Goal: Find specific page/section: Find specific page/section

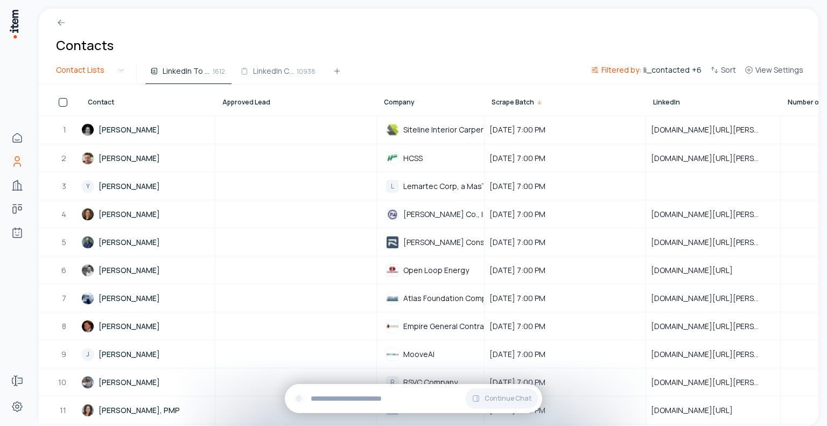
click at [79, 66] on html "Home Contacts Companies Deals Agents Forms Settings Contacts Contact Lists Link…" at bounding box center [413, 213] width 827 height 426
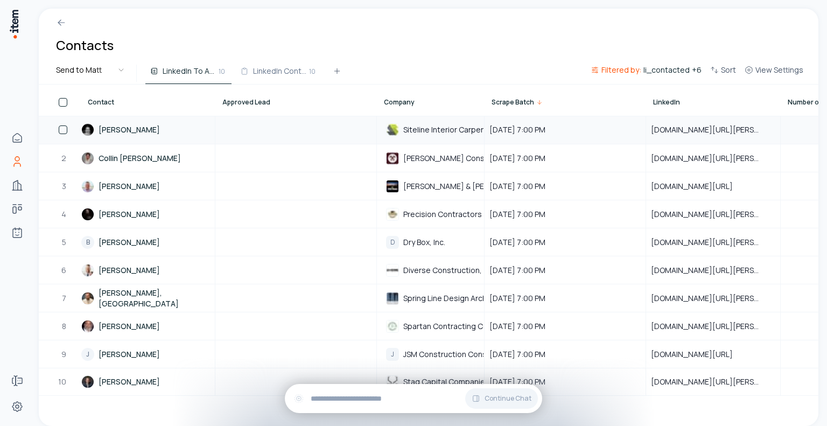
click at [62, 129] on button "button" at bounding box center [63, 129] width 9 height 9
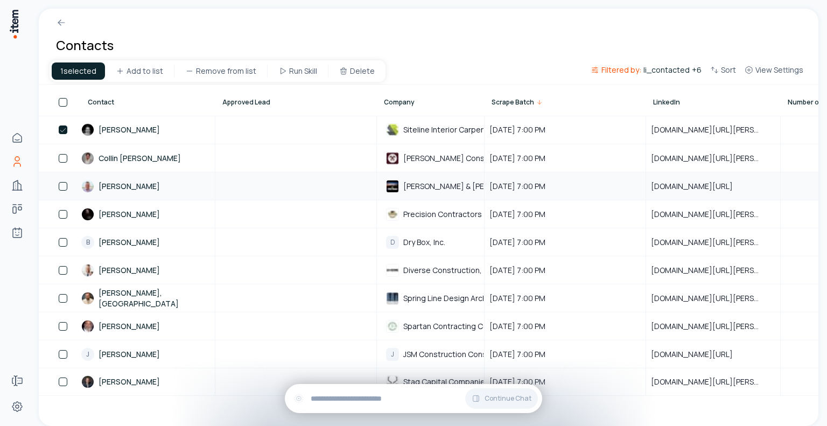
type button "on"
click at [62, 379] on button "on" at bounding box center [63, 382] width 9 height 9
click at [61, 158] on button "button" at bounding box center [63, 158] width 9 height 9
click at [59, 186] on button "button" at bounding box center [63, 186] width 9 height 9
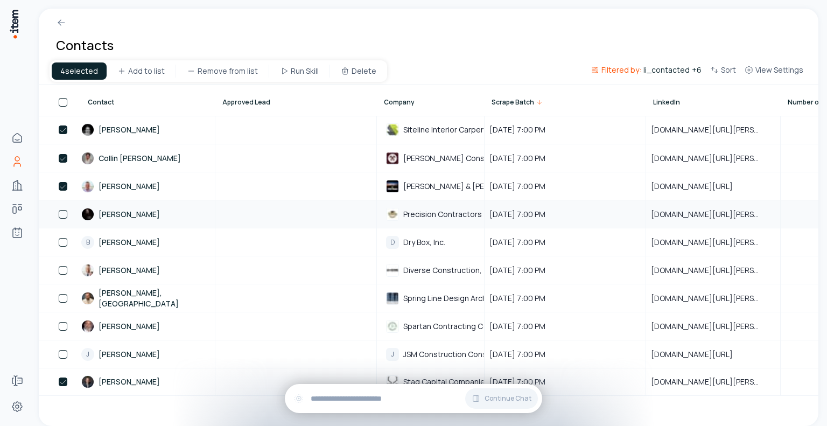
click at [61, 215] on button "button" at bounding box center [63, 214] width 9 height 9
click at [61, 240] on button "button" at bounding box center [63, 242] width 9 height 9
click at [61, 271] on button "button" at bounding box center [63, 270] width 9 height 9
click at [61, 295] on button "button" at bounding box center [63, 298] width 9 height 9
click at [60, 324] on button "button" at bounding box center [63, 326] width 9 height 9
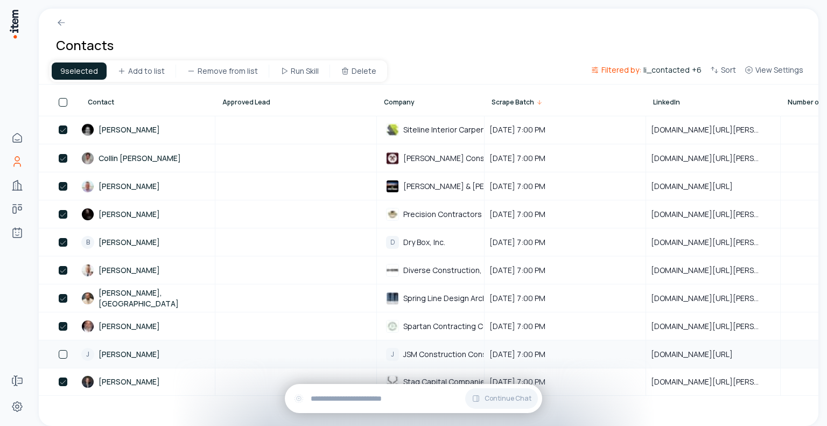
click at [64, 351] on button "button" at bounding box center [63, 354] width 9 height 9
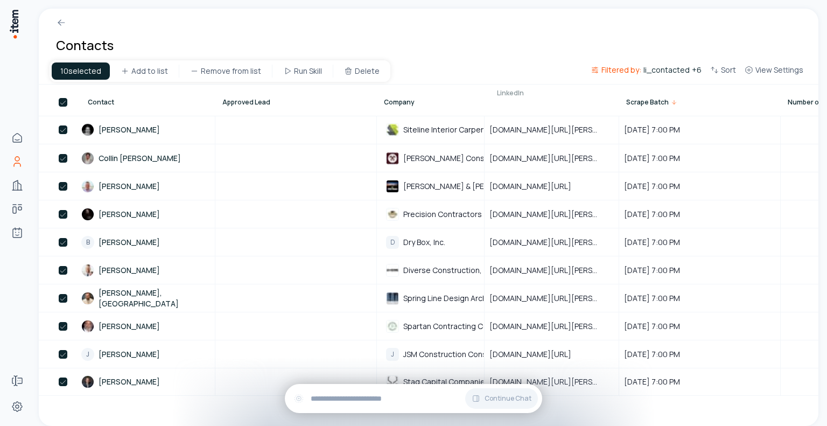
drag, startPoint x: 669, startPoint y: 93, endPoint x: 513, endPoint y: 83, distance: 157.0
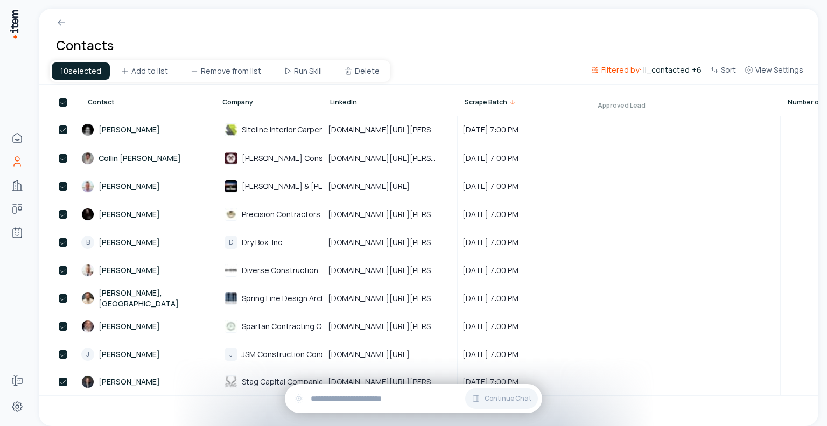
drag, startPoint x: 274, startPoint y: 102, endPoint x: 649, endPoint y: 105, distance: 375.4
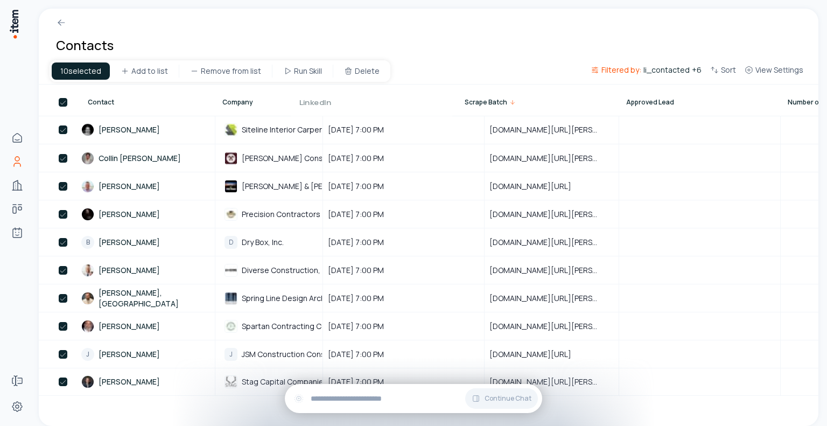
drag, startPoint x: 446, startPoint y: 94, endPoint x: 428, endPoint y: 94, distance: 18.9
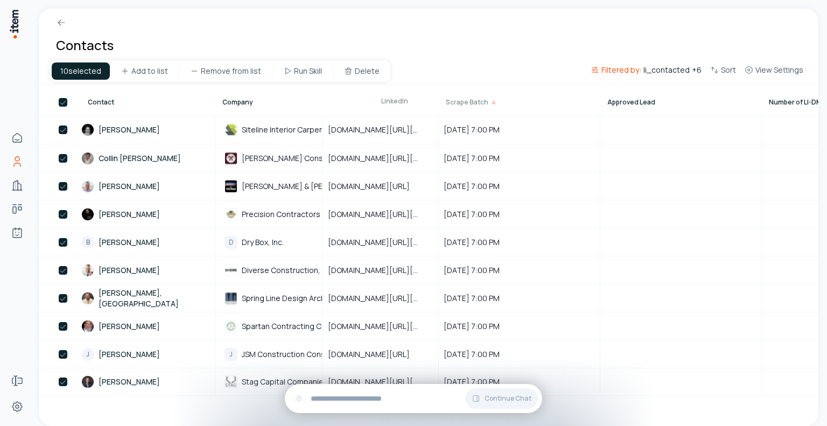
drag, startPoint x: 522, startPoint y: 102, endPoint x: 411, endPoint y: 101, distance: 110.4
drag, startPoint x: 431, startPoint y: 106, endPoint x: 511, endPoint y: 106, distance: 80.2
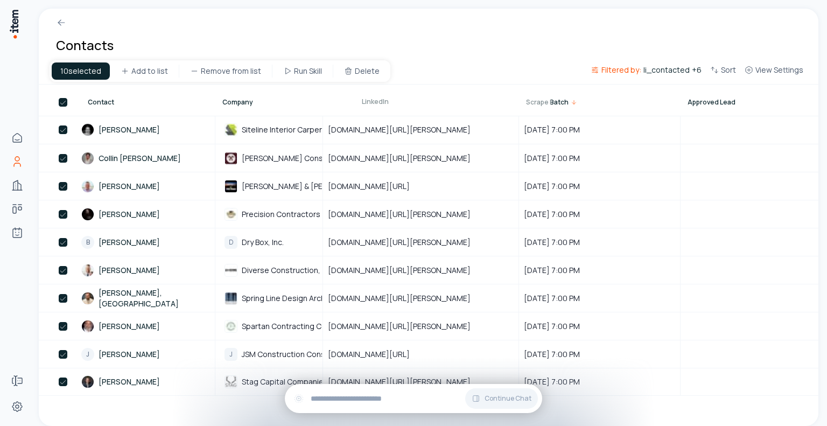
drag, startPoint x: 514, startPoint y: 106, endPoint x: 546, endPoint y: 105, distance: 31.8
click at [546, 105] on div at bounding box center [546, 100] width 13 height 30
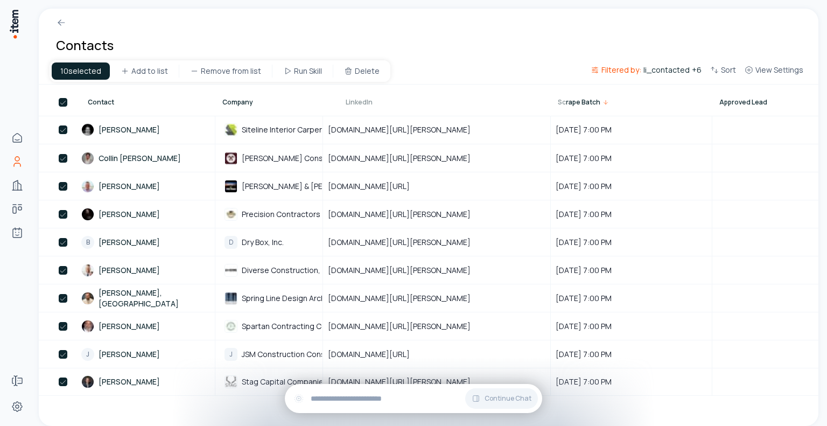
drag, startPoint x: 546, startPoint y: 105, endPoint x: 562, endPoint y: 105, distance: 15.6
click at [562, 105] on div at bounding box center [561, 100] width 13 height 30
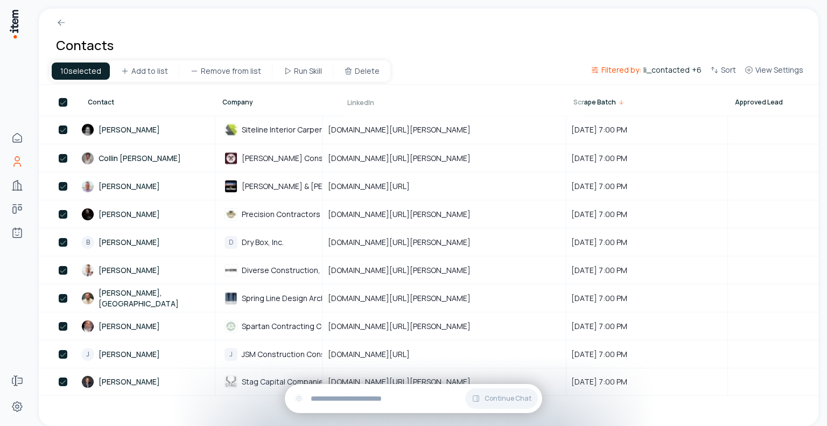
drag, startPoint x: 562, startPoint y: 105, endPoint x: 579, endPoint y: 106, distance: 17.2
click at [579, 106] on div at bounding box center [579, 101] width 13 height 30
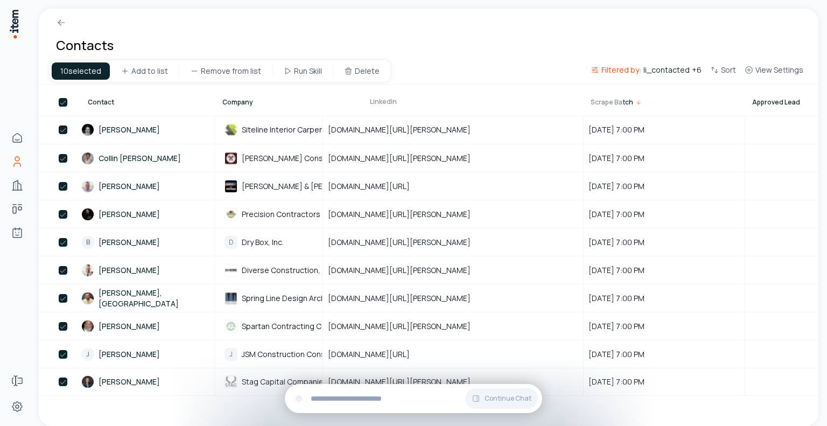
drag, startPoint x: 582, startPoint y: 104, endPoint x: 622, endPoint y: 104, distance: 39.9
click at [622, 104] on div at bounding box center [618, 100] width 13 height 30
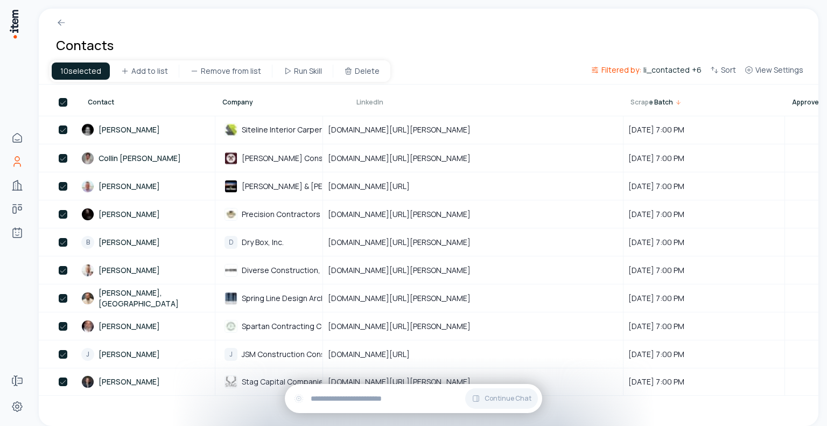
drag, startPoint x: 622, startPoint y: 104, endPoint x: 648, endPoint y: 104, distance: 26.4
click at [648, 104] on div at bounding box center [645, 100] width 13 height 30
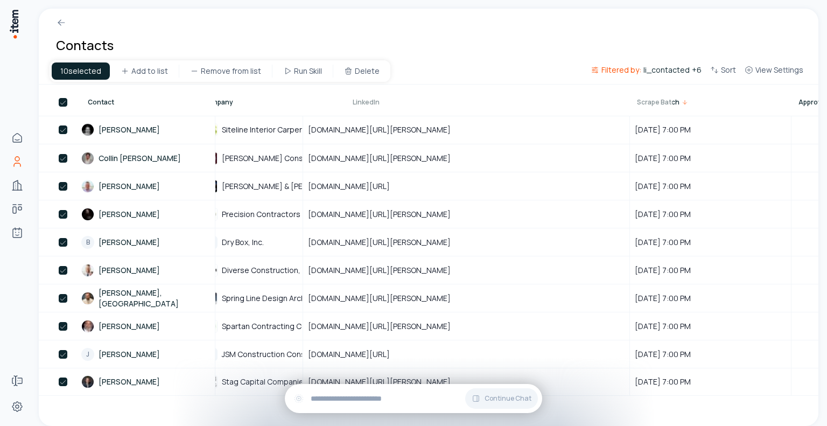
drag, startPoint x: 648, startPoint y: 104, endPoint x: 673, endPoint y: 104, distance: 25.3
click at [673, 104] on div at bounding box center [667, 100] width 13 height 30
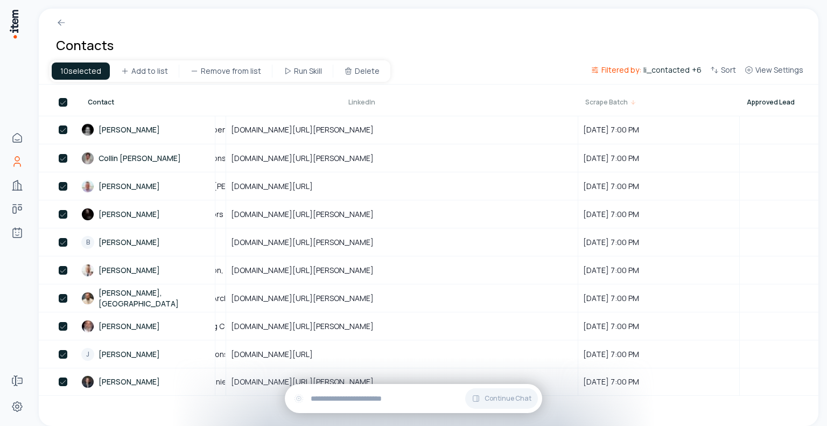
scroll to position [0, 106]
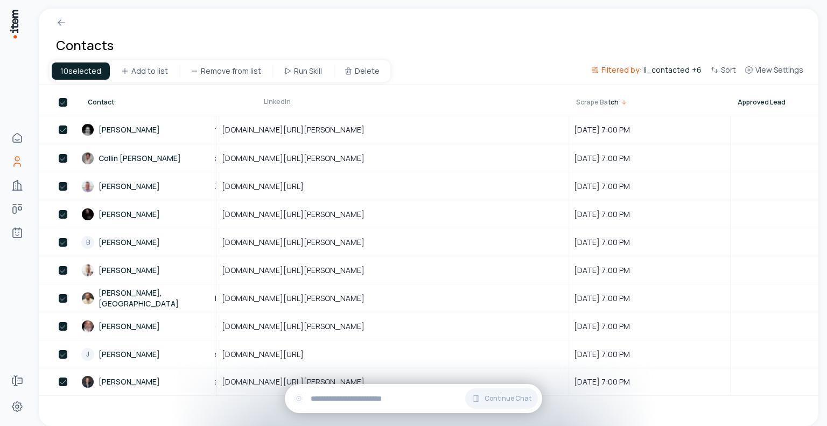
drag, startPoint x: 645, startPoint y: 101, endPoint x: 606, endPoint y: 101, distance: 38.8
click at [606, 101] on div at bounding box center [604, 100] width 13 height 30
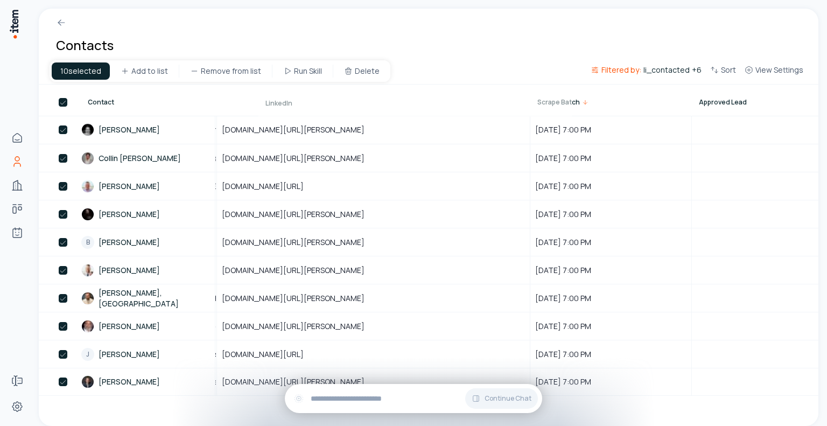
drag, startPoint x: 526, startPoint y: 101, endPoint x: 567, endPoint y: 101, distance: 41.5
click at [567, 101] on div at bounding box center [567, 101] width 13 height 30
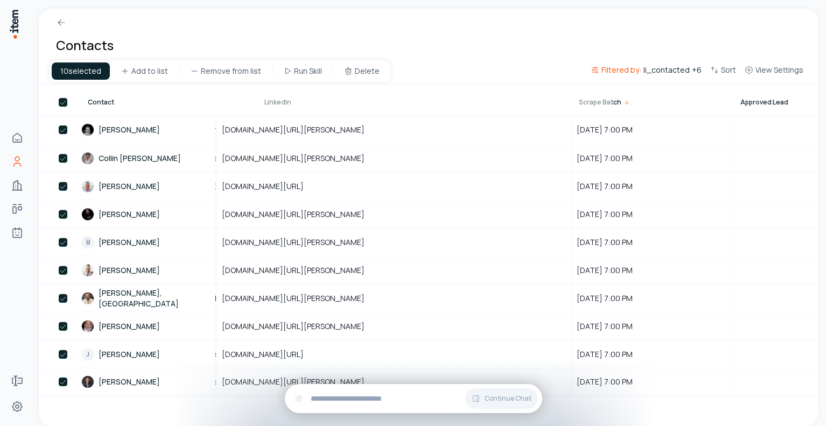
drag, startPoint x: 567, startPoint y: 101, endPoint x: 608, endPoint y: 101, distance: 40.9
click at [608, 101] on div at bounding box center [607, 100] width 13 height 30
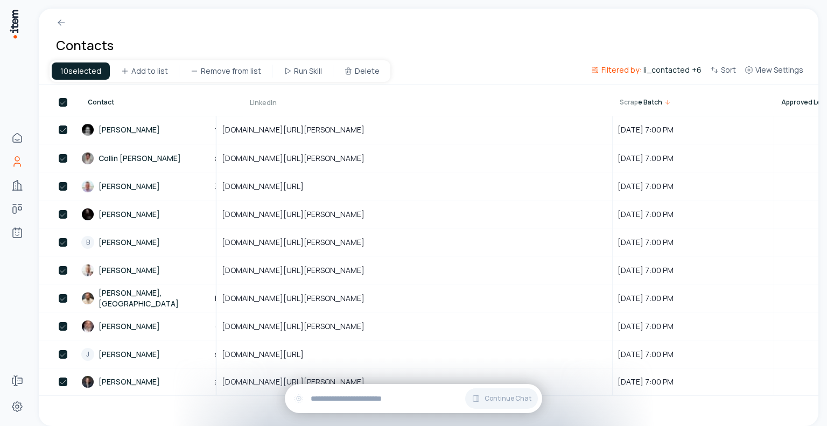
drag, startPoint x: 608, startPoint y: 102, endPoint x: 633, endPoint y: 102, distance: 25.9
click at [633, 102] on div at bounding box center [633, 101] width 13 height 30
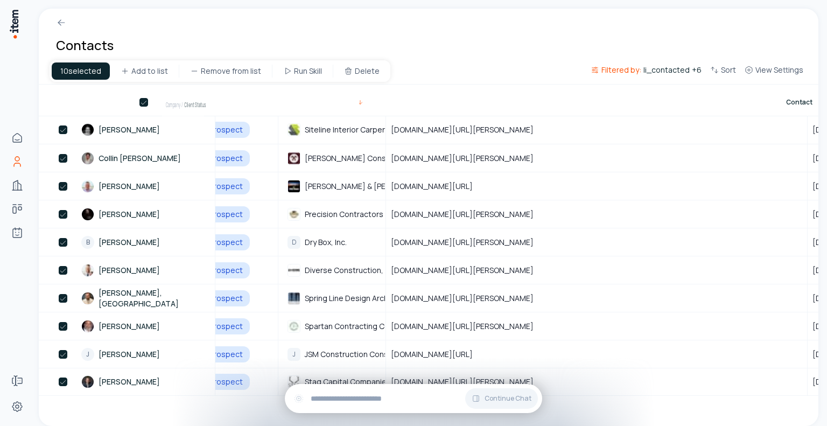
scroll to position [0, 0]
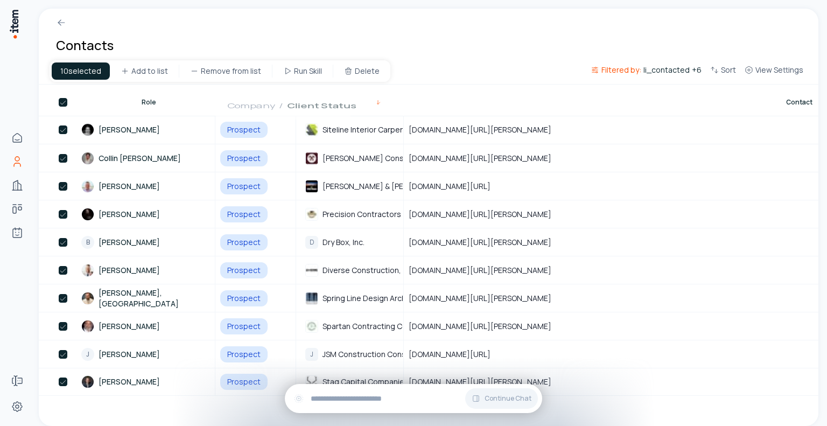
drag, startPoint x: 758, startPoint y: 97, endPoint x: 268, endPoint y: 101, distance: 490.1
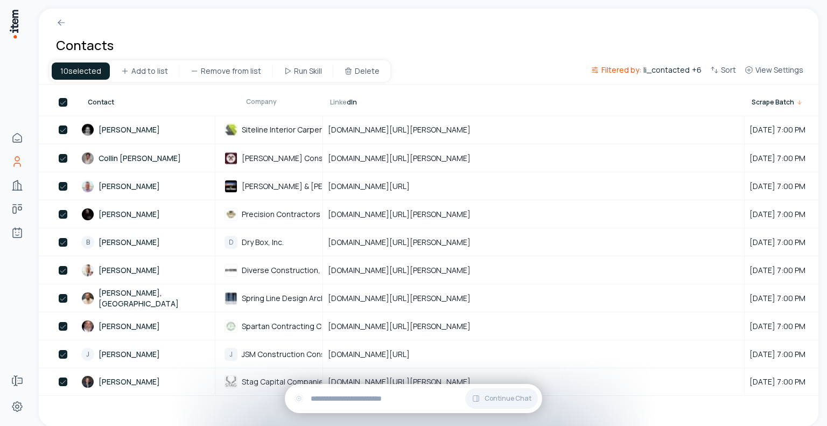
drag, startPoint x: 323, startPoint y: 103, endPoint x: 346, endPoint y: 103, distance: 23.7
click at [346, 103] on div at bounding box center [342, 100] width 13 height 30
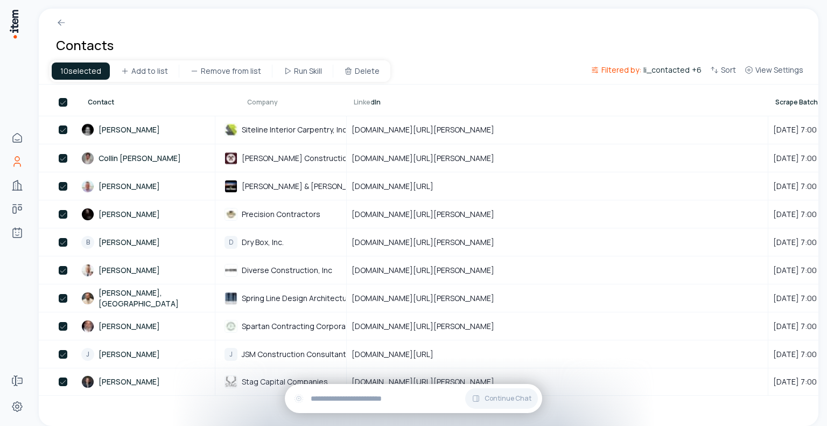
drag, startPoint x: 346, startPoint y: 103, endPoint x: 371, endPoint y: 103, distance: 24.8
click at [371, 103] on div at bounding box center [366, 100] width 13 height 30
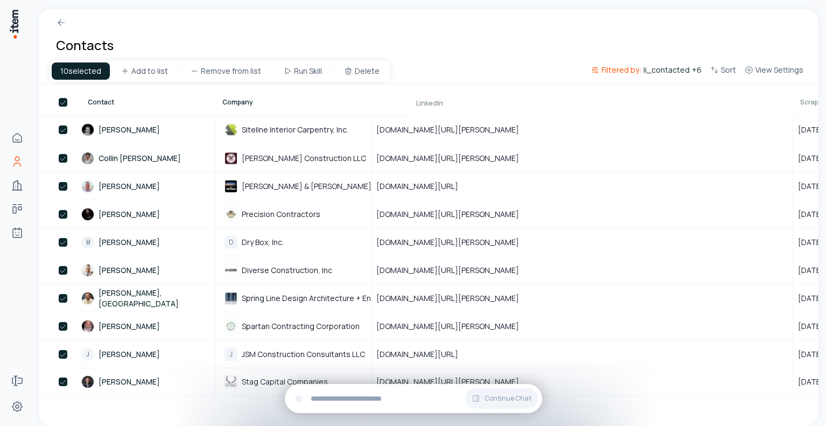
drag, startPoint x: 371, startPoint y: 103, endPoint x: 409, endPoint y: 104, distance: 38.3
click at [409, 104] on th "LinkedIn" at bounding box center [620, 101] width 422 height 31
drag, startPoint x: 369, startPoint y: 103, endPoint x: 405, endPoint y: 103, distance: 36.1
click at [405, 103] on div at bounding box center [402, 100] width 13 height 30
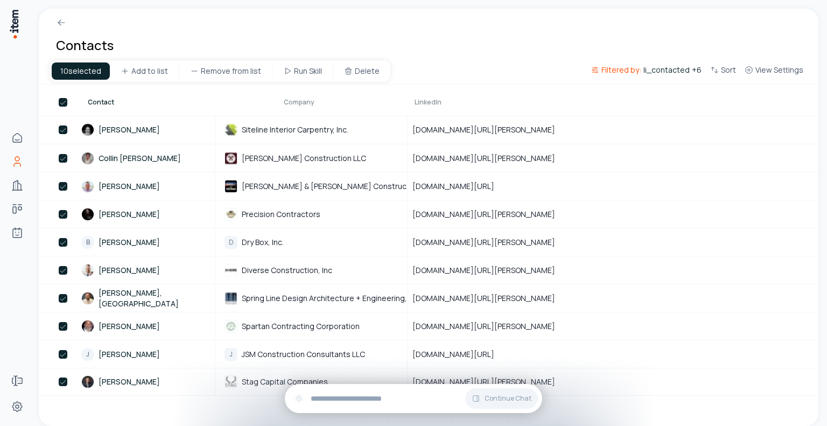
drag, startPoint x: 405, startPoint y: 103, endPoint x: 466, endPoint y: 103, distance: 61.4
click at [466, 103] on div at bounding box center [464, 100] width 13 height 30
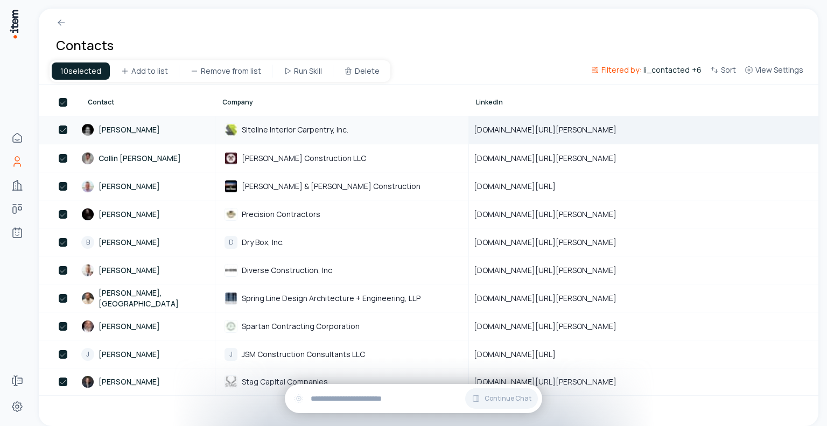
drag, startPoint x: 51, startPoint y: 127, endPoint x: 641, endPoint y: 131, distance: 590.3
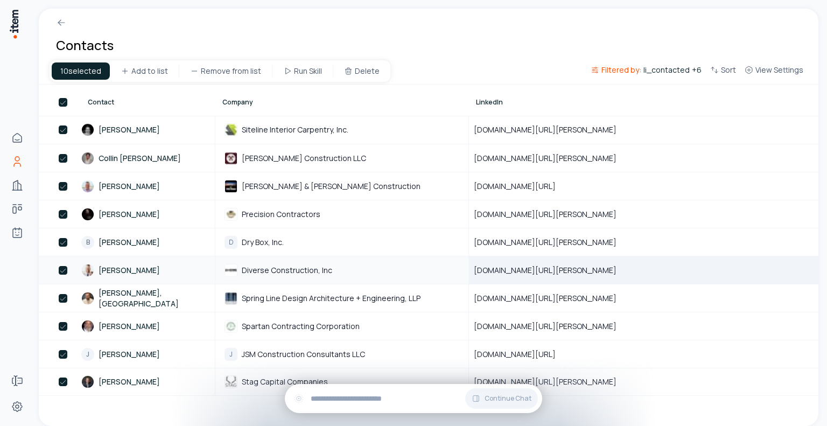
click at [668, 281] on div "[DOMAIN_NAME][URL][PERSON_NAME]" at bounding box center [680, 270] width 420 height 26
